Goal: Find specific page/section: Find specific page/section

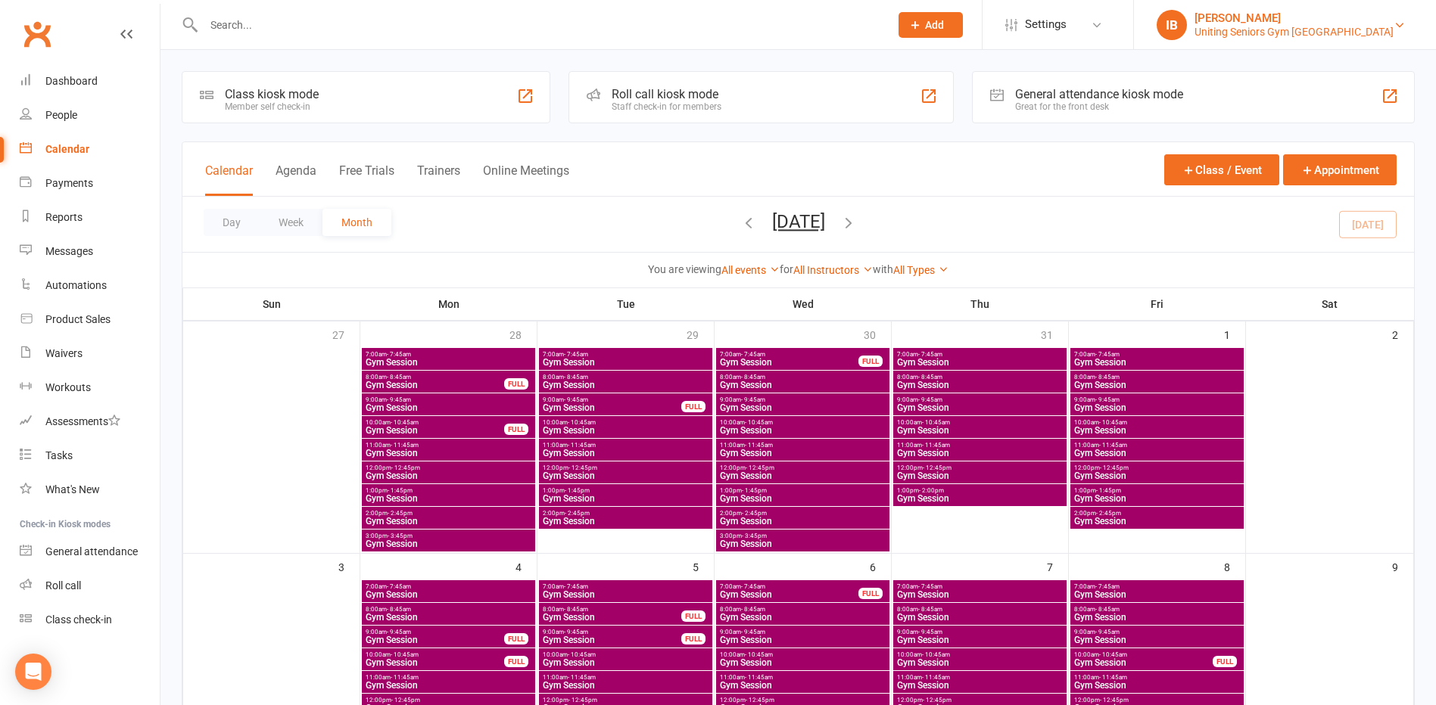
click at [1318, 29] on div "Uniting Seniors Gym Waverley" at bounding box center [1293, 32] width 199 height 14
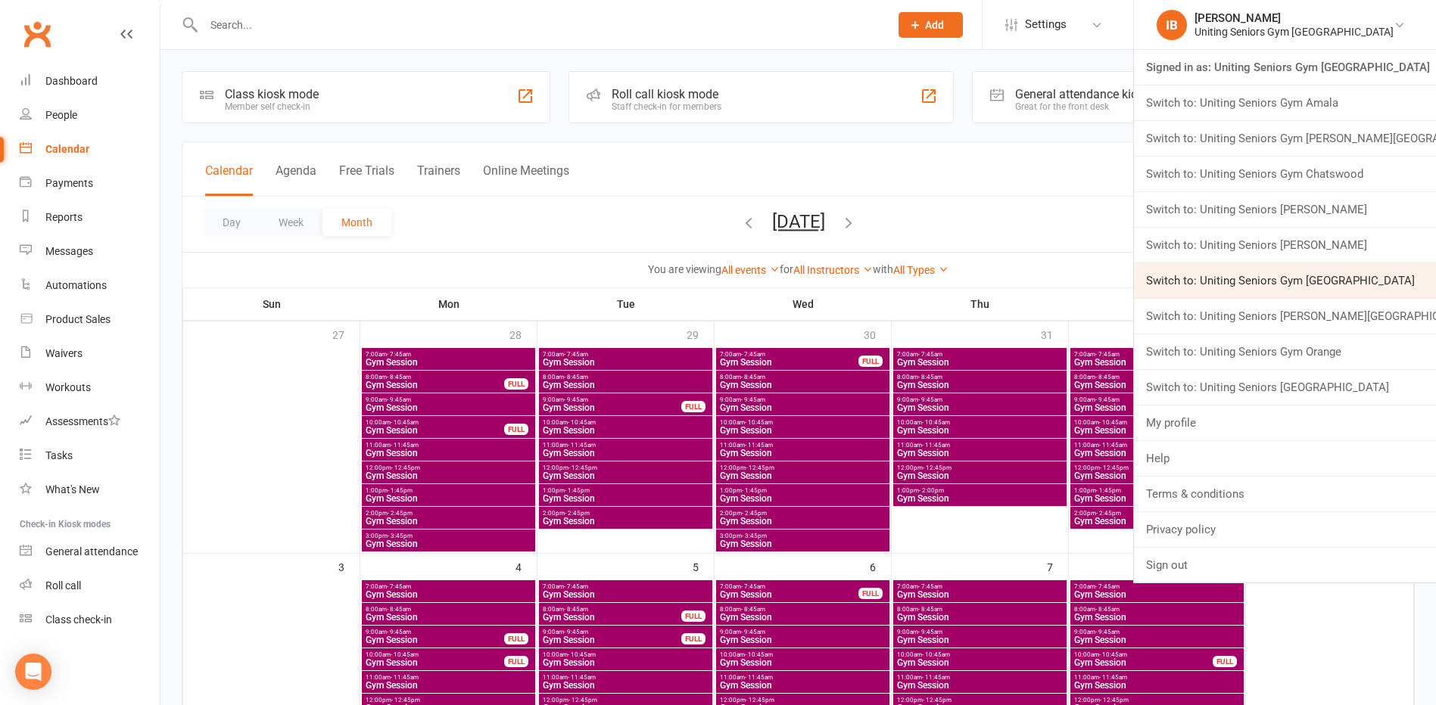
click at [1325, 279] on link "Switch to: Uniting Seniors Gym Lilyfield" at bounding box center [1285, 280] width 302 height 35
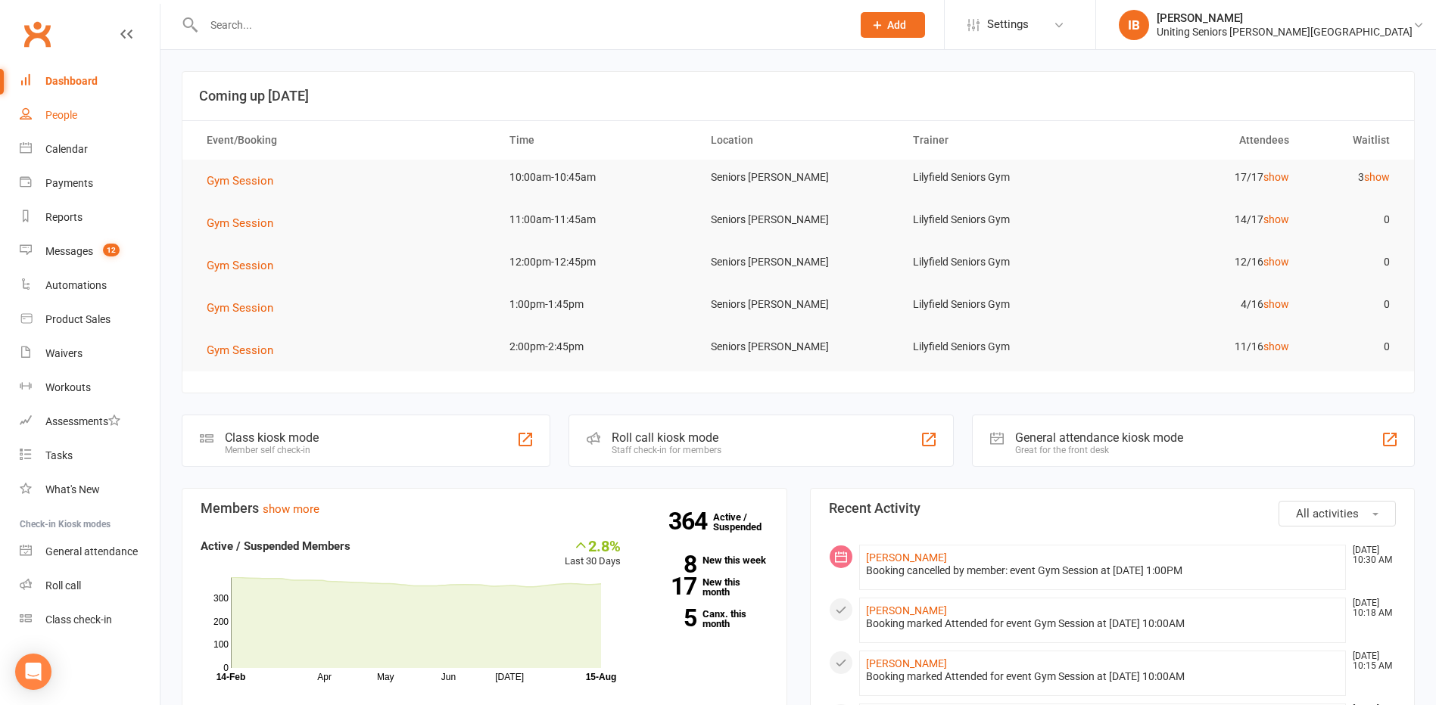
click at [64, 107] on link "People" at bounding box center [90, 115] width 140 height 34
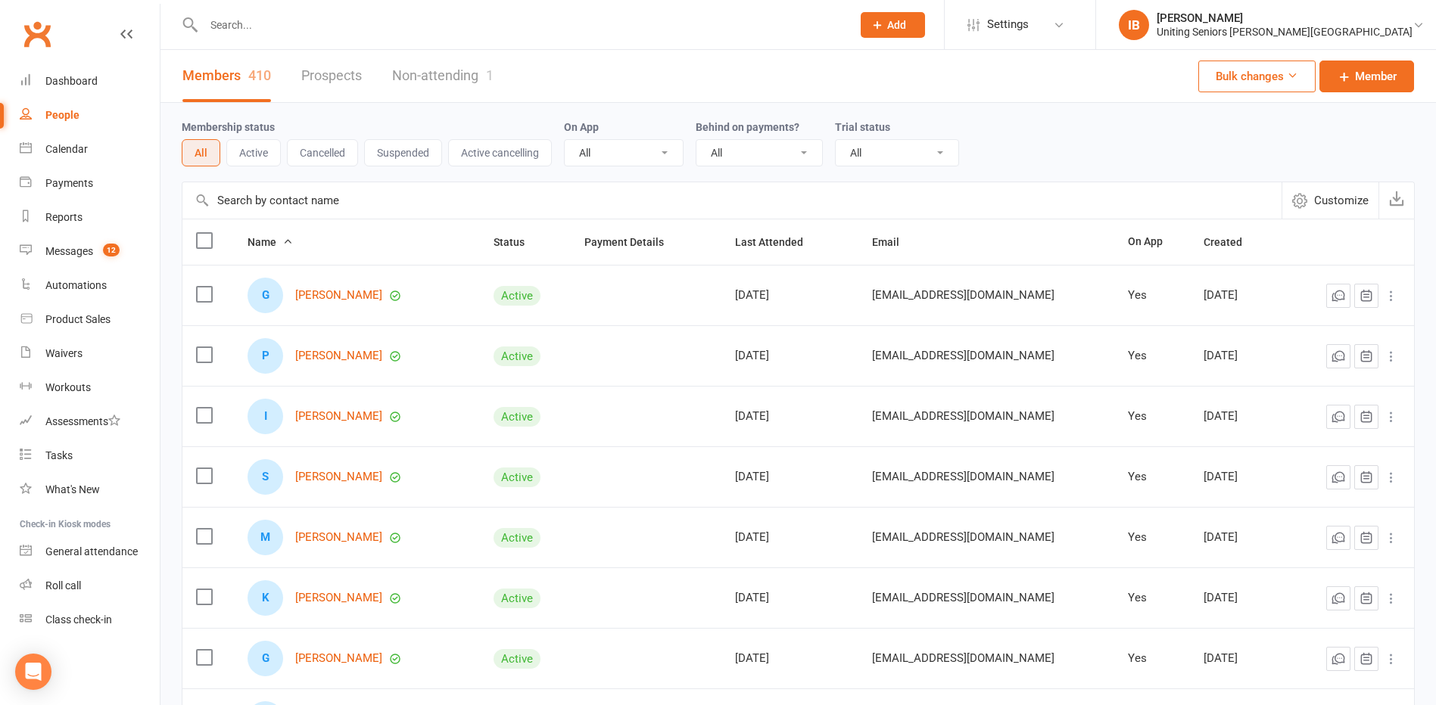
click at [381, 30] on input "text" at bounding box center [520, 24] width 642 height 21
click at [306, 21] on input "text" at bounding box center [520, 24] width 642 height 21
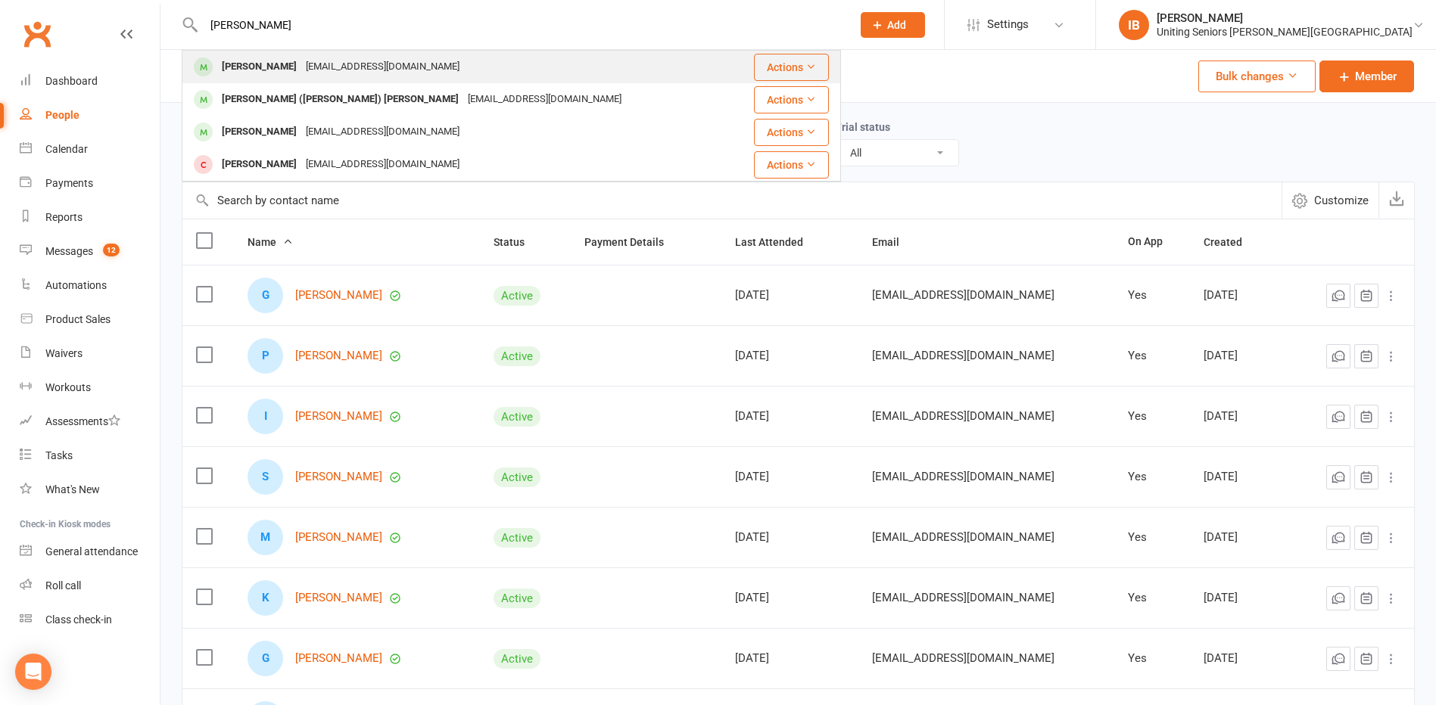
type input "[PERSON_NAME]"
click at [314, 68] on div "[EMAIL_ADDRESS][DOMAIN_NAME]" at bounding box center [382, 67] width 163 height 22
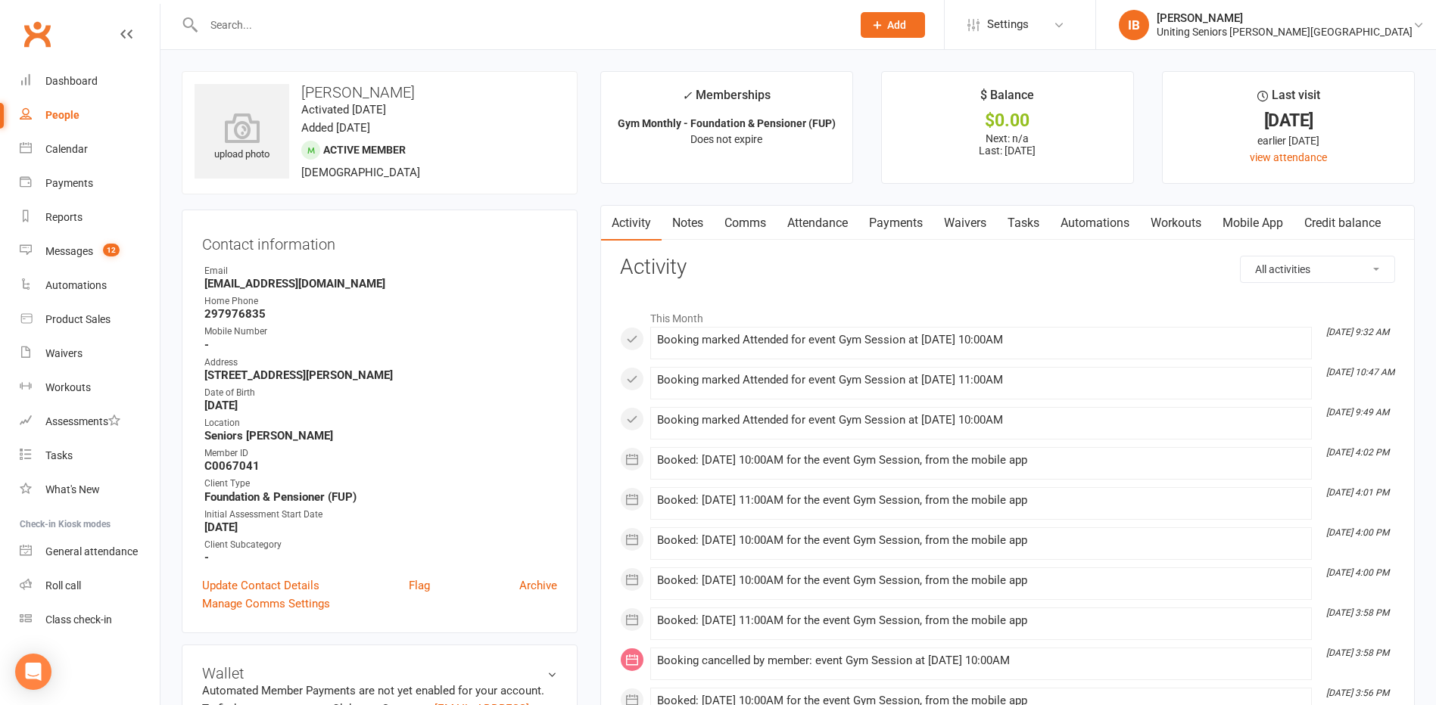
click at [1277, 223] on link "Mobile App" at bounding box center [1253, 223] width 82 height 35
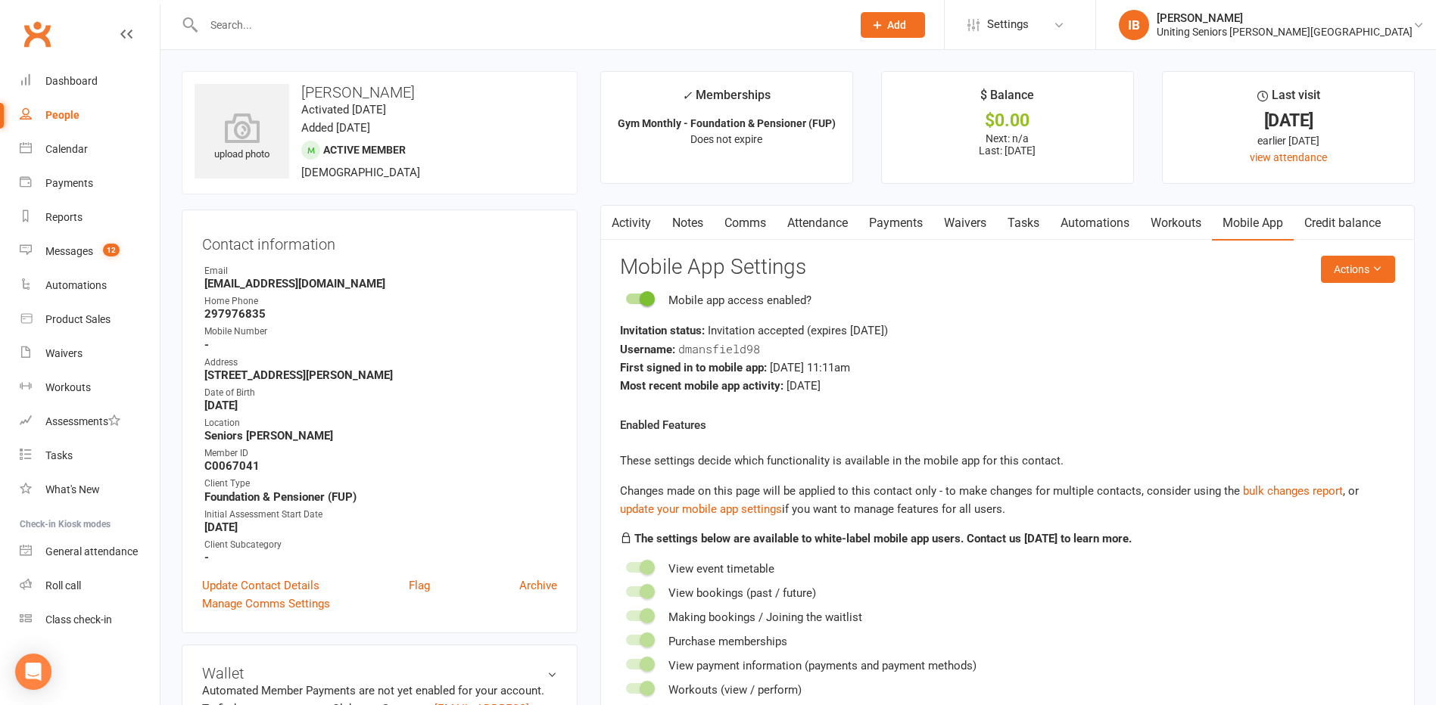
scroll to position [76, 0]
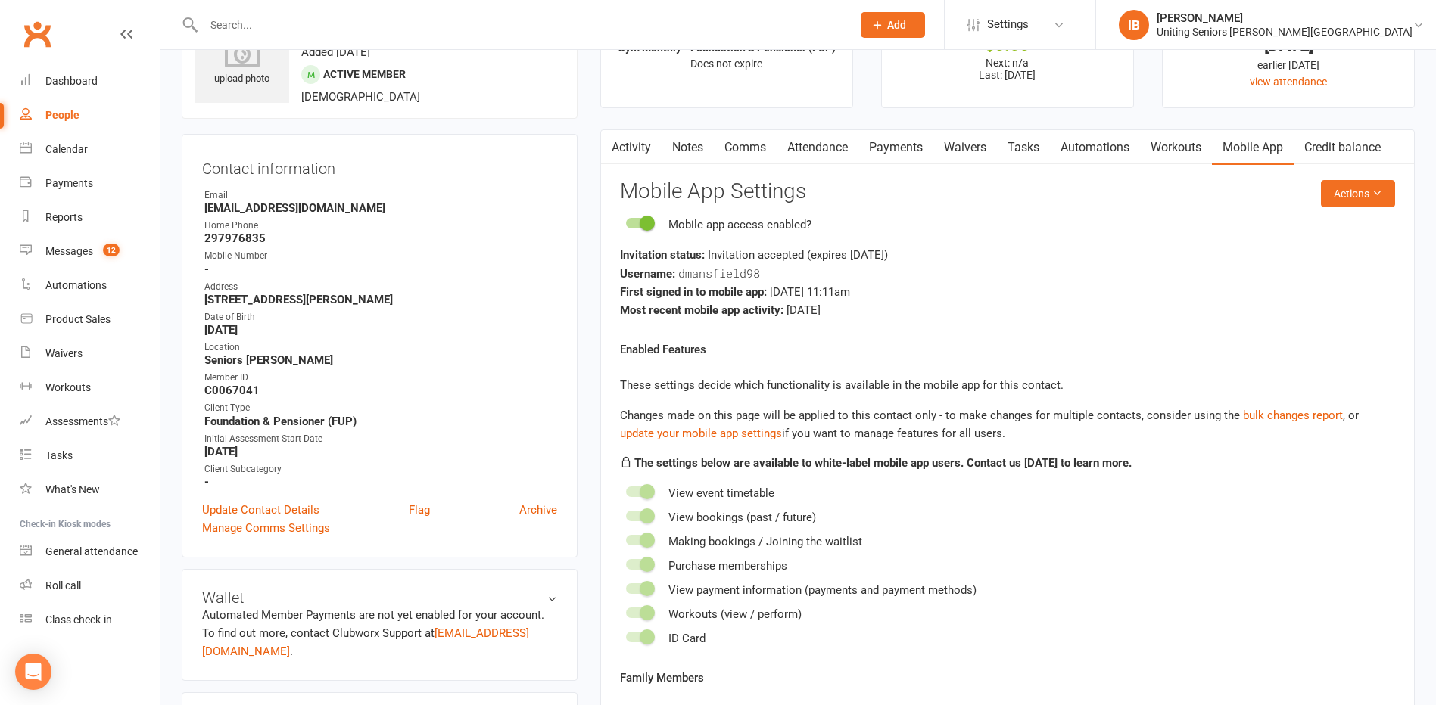
click at [419, 203] on strong "[EMAIL_ADDRESS][DOMAIN_NAME]" at bounding box center [380, 208] width 353 height 14
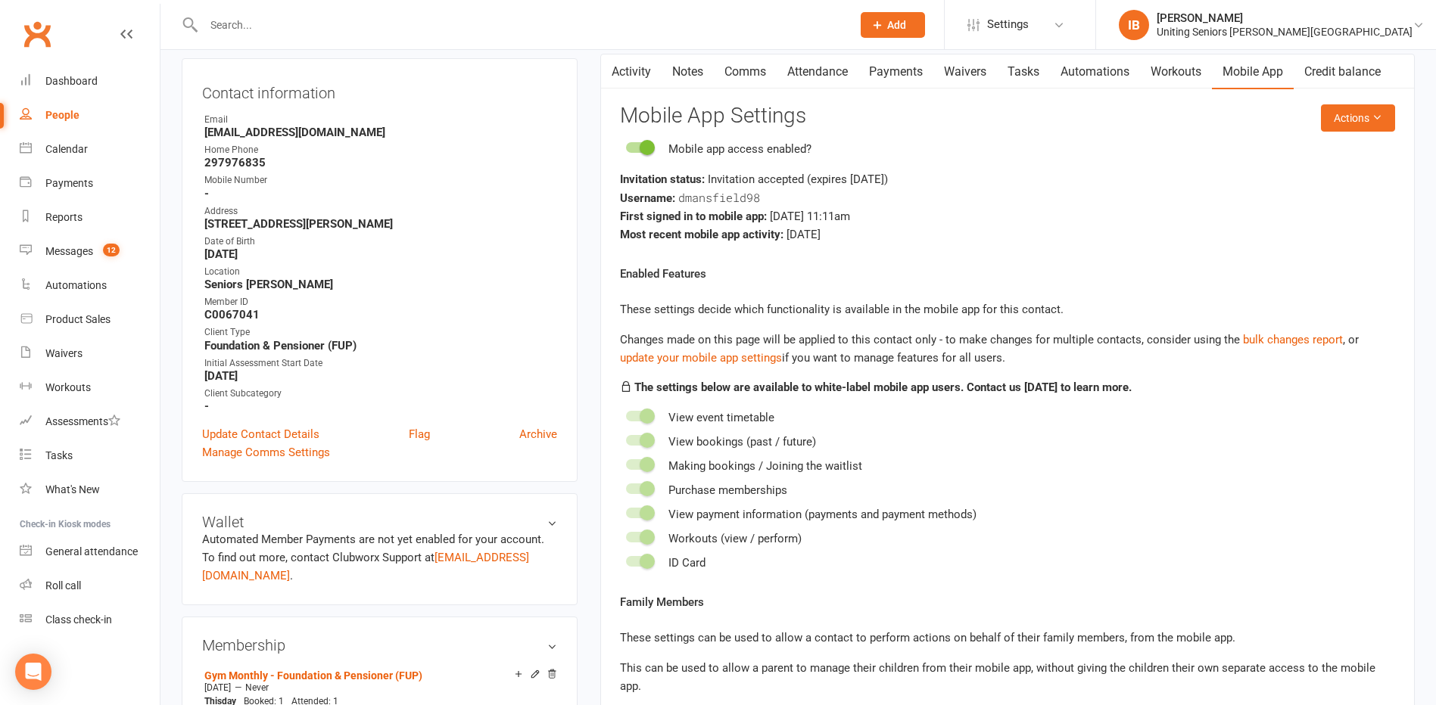
scroll to position [0, 0]
